Goal: Task Accomplishment & Management: Use online tool/utility

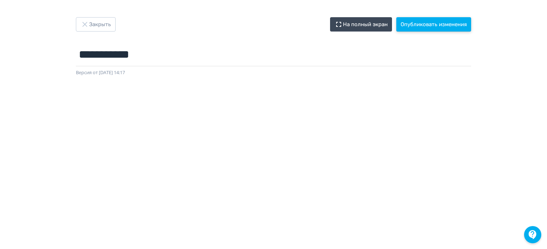
click at [443, 23] on button "Опубликовать изменения" at bounding box center [434, 24] width 75 height 14
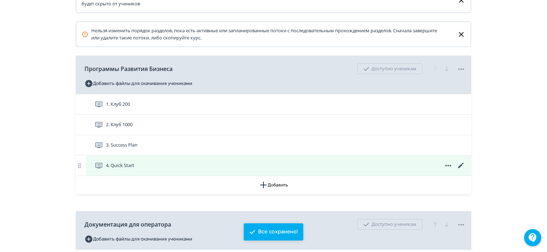
scroll to position [143, 0]
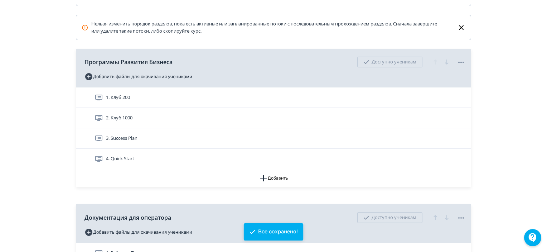
click at [262, 159] on div "4. Quick Start" at bounding box center [280, 158] width 371 height 9
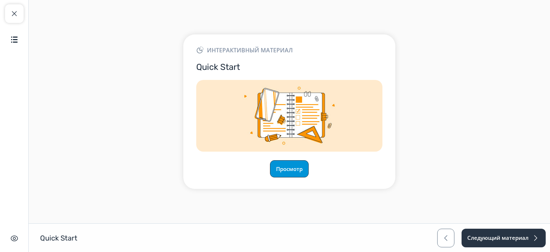
click at [291, 160] on button "Просмотр" at bounding box center [289, 168] width 39 height 17
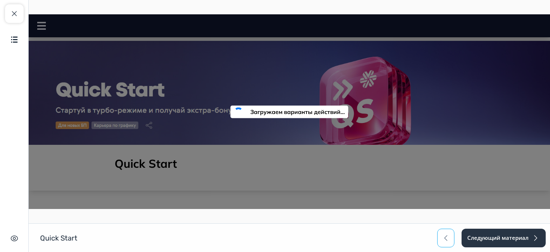
click at [446, 240] on span "button" at bounding box center [446, 238] width 9 height 9
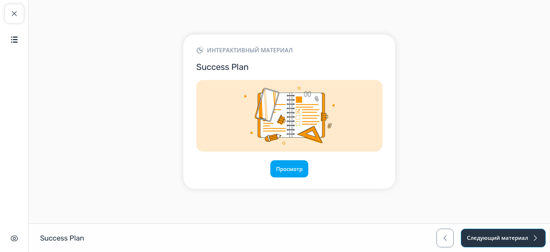
click at [536, 238] on span "button" at bounding box center [535, 238] width 9 height 9
click at [281, 168] on button "Просмотр" at bounding box center [289, 168] width 39 height 17
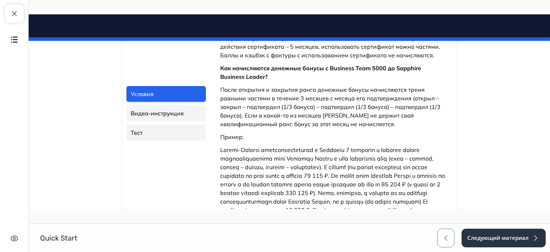
scroll to position [609, 0]
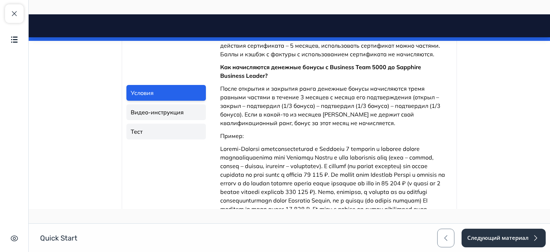
click at [173, 115] on link "Видео-инструкция" at bounding box center [166, 112] width 80 height 16
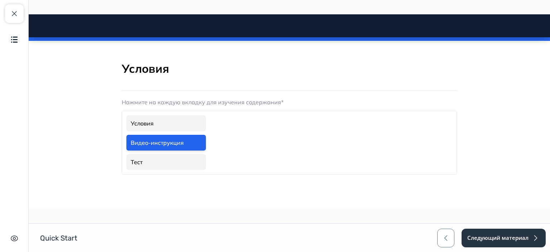
scroll to position [152, 0]
click at [207, 103] on p "Нажмите на каждую вкладку для изучения содержания*" at bounding box center [289, 102] width 335 height 9
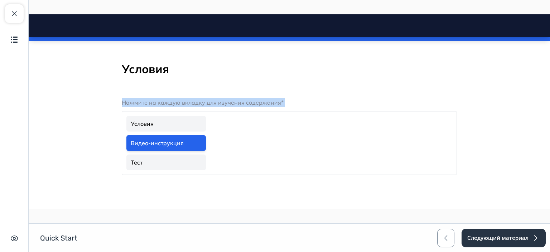
click at [207, 103] on p "Нажмите на каждую вкладку для изучения содержания*" at bounding box center [289, 102] width 335 height 9
click at [171, 159] on link "Тест" at bounding box center [166, 162] width 80 height 16
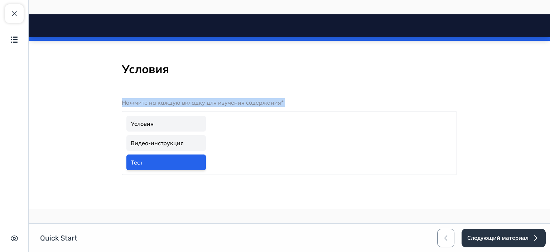
click at [169, 122] on link "Условия" at bounding box center [166, 124] width 80 height 16
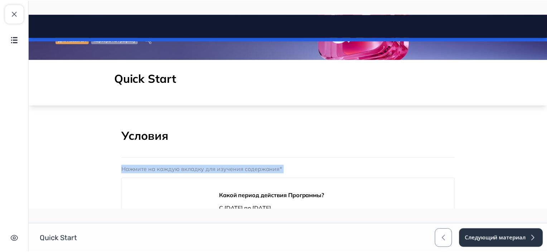
scroll to position [80, 0]
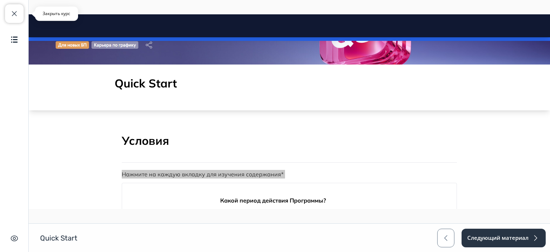
click at [16, 12] on span "button" at bounding box center [14, 13] width 9 height 9
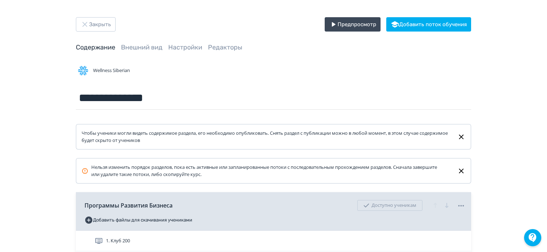
scroll to position [107, 0]
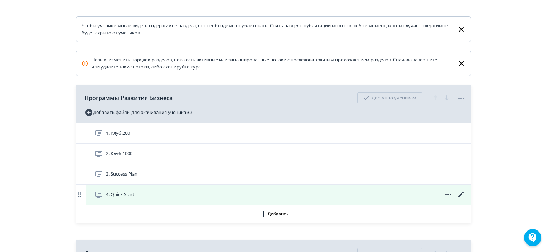
click at [460, 193] on icon at bounding box center [461, 194] width 9 height 9
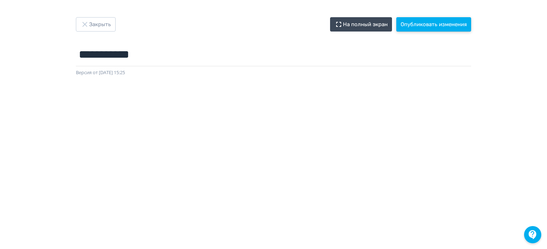
click at [463, 28] on button "Опубликовать изменения" at bounding box center [434, 24] width 75 height 14
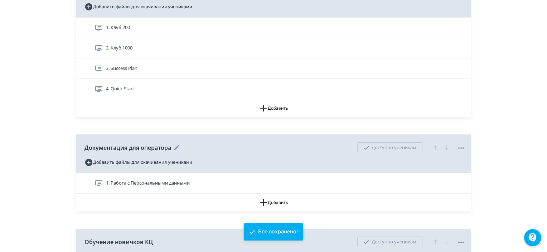
scroll to position [215, 0]
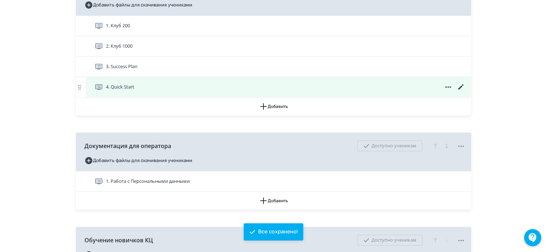
click at [368, 87] on div "4. Quick Start" at bounding box center [280, 87] width 371 height 9
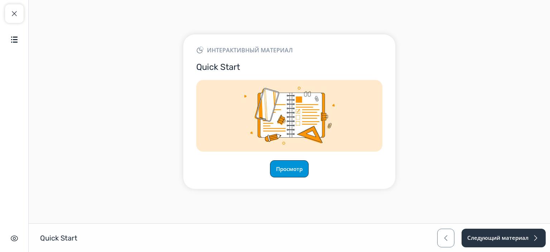
click at [284, 167] on button "Просмотр" at bounding box center [289, 168] width 39 height 17
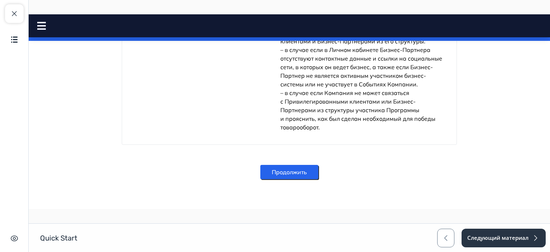
scroll to position [1316, 0]
click at [284, 170] on button "Продолжить" at bounding box center [289, 171] width 58 height 14
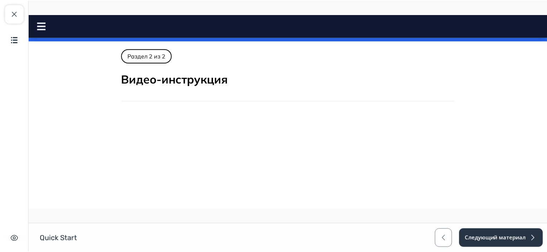
scroll to position [0, 0]
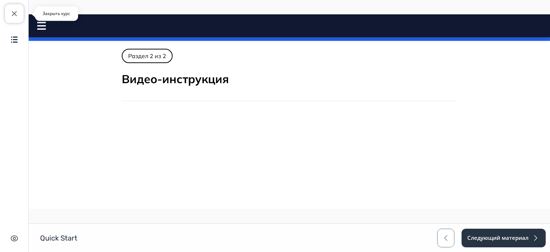
click at [18, 15] on span "button" at bounding box center [14, 13] width 9 height 9
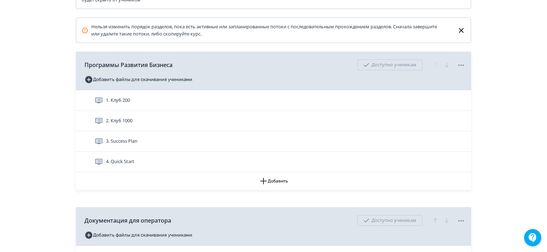
scroll to position [143, 0]
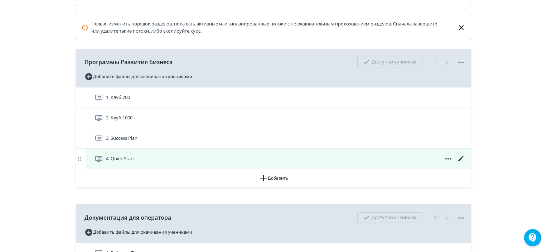
click at [461, 157] on icon at bounding box center [461, 158] width 5 height 5
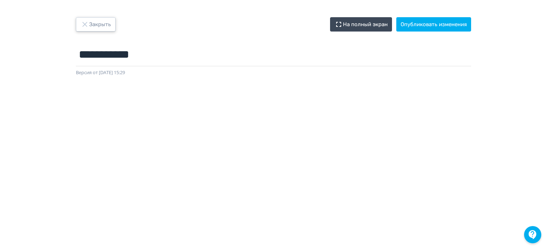
click at [96, 25] on button "Закрыть" at bounding box center [96, 24] width 40 height 14
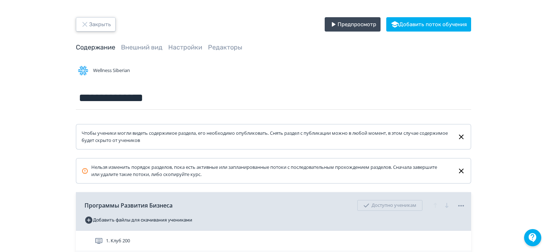
click at [107, 26] on button "Закрыть" at bounding box center [96, 24] width 40 height 14
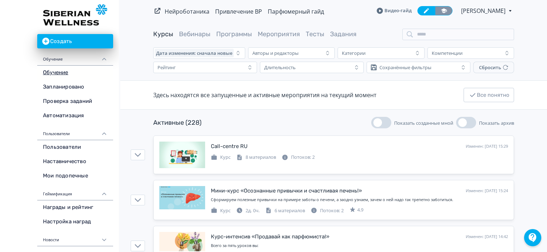
click at [438, 9] on link at bounding box center [444, 10] width 18 height 9
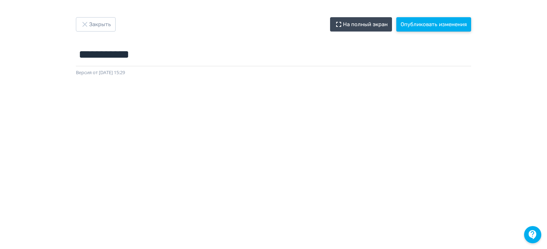
click at [437, 30] on button "Опубликовать изменения" at bounding box center [434, 24] width 75 height 14
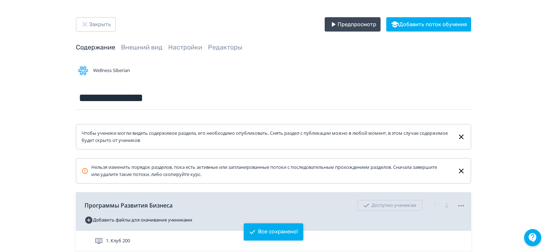
scroll to position [143, 0]
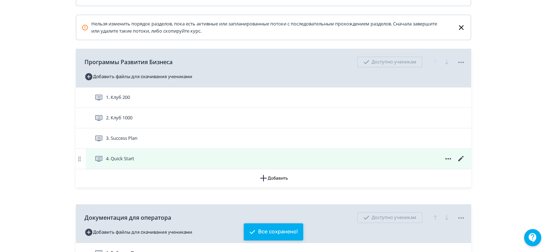
click at [294, 159] on div "4. Quick Start" at bounding box center [280, 158] width 371 height 9
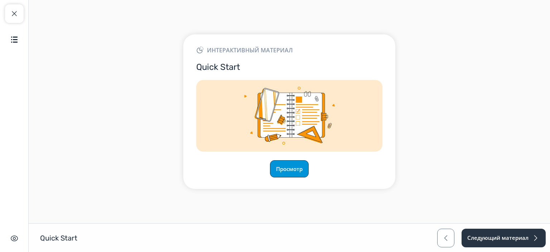
click at [293, 169] on button "Просмотр" at bounding box center [289, 168] width 39 height 17
